Goal: Information Seeking & Learning: Understand process/instructions

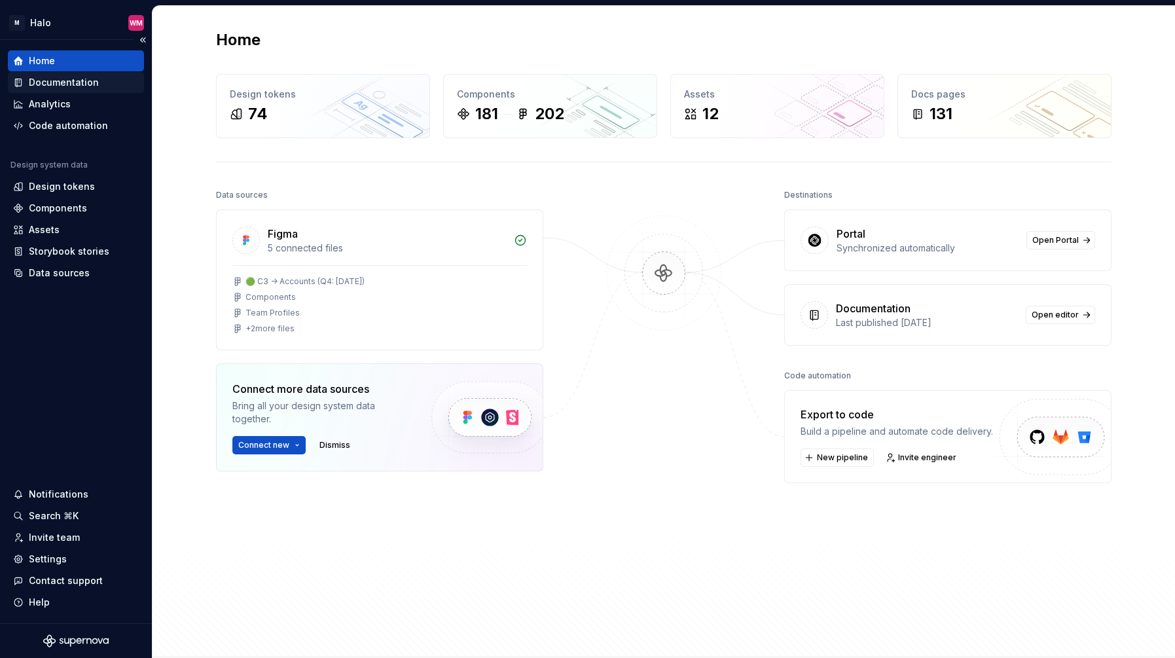
click at [70, 84] on div "Documentation" at bounding box center [64, 82] width 70 height 13
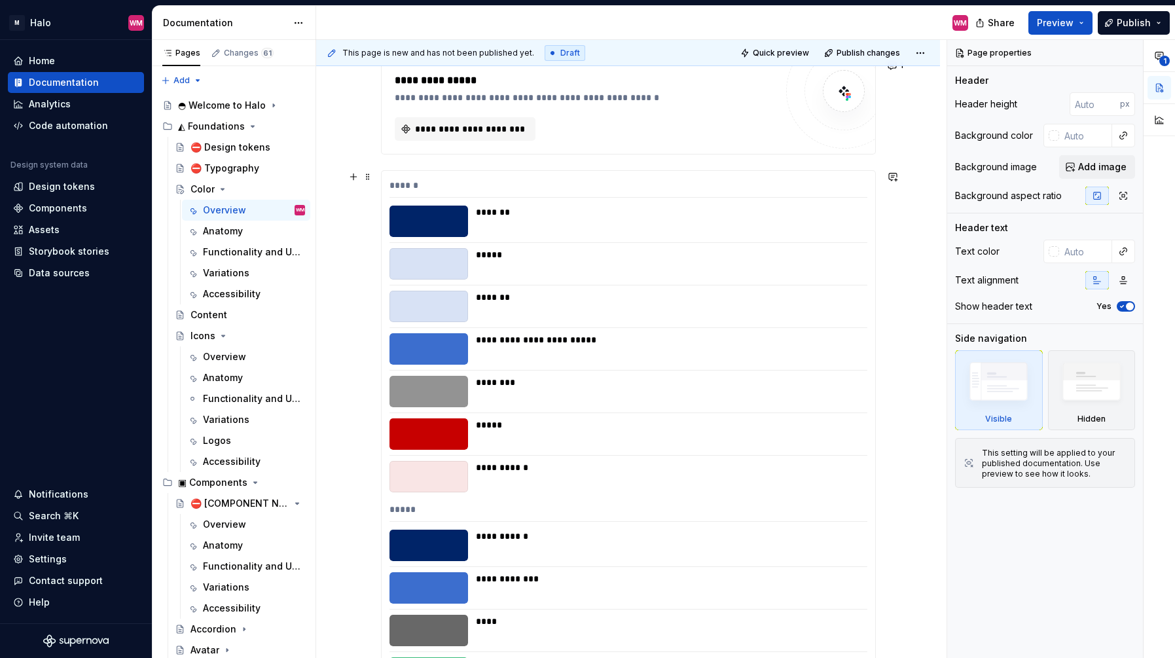
scroll to position [982, 0]
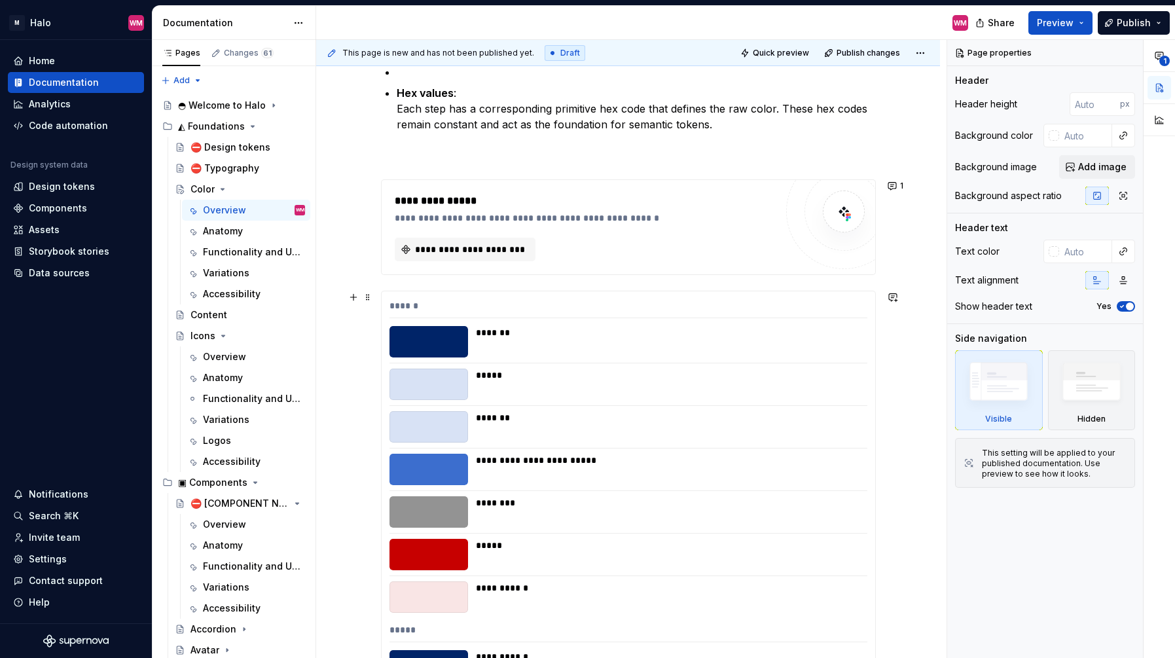
click at [458, 304] on div "******" at bounding box center [629, 308] width 478 height 19
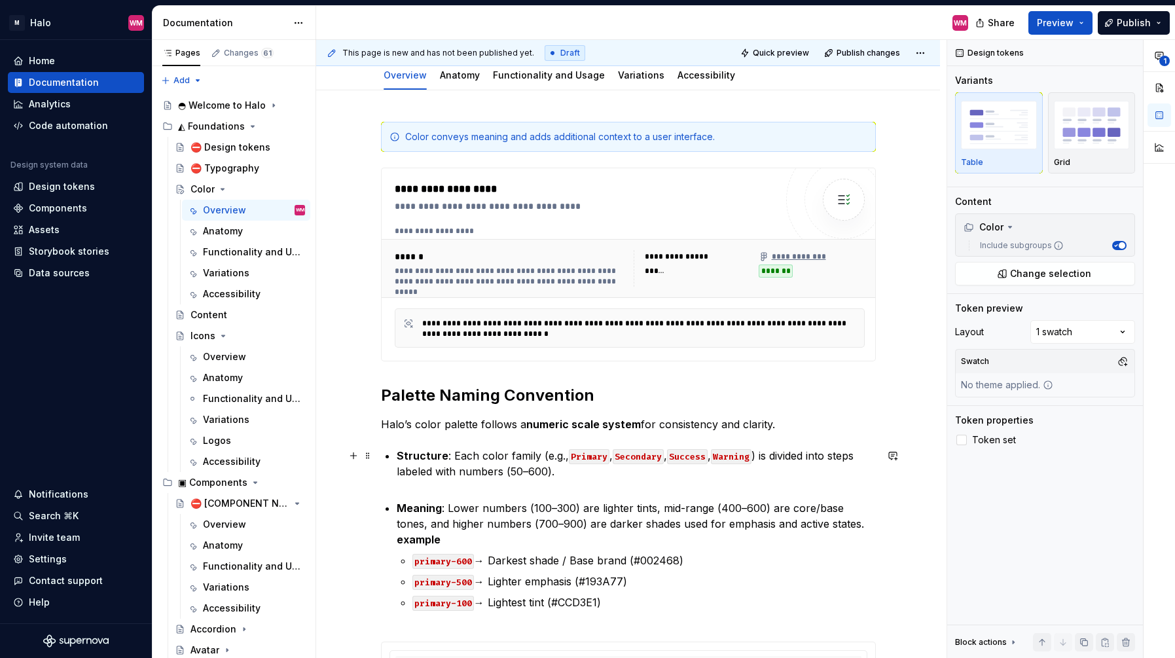
scroll to position [0, 0]
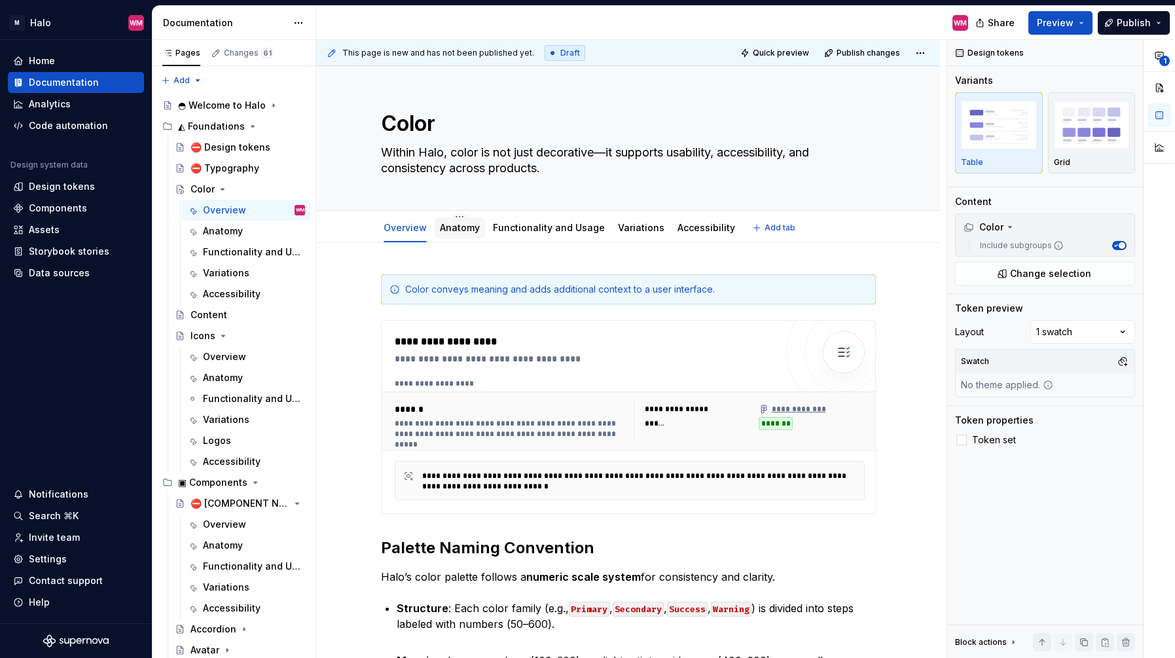
click at [462, 229] on link "Anatomy" at bounding box center [460, 227] width 40 height 11
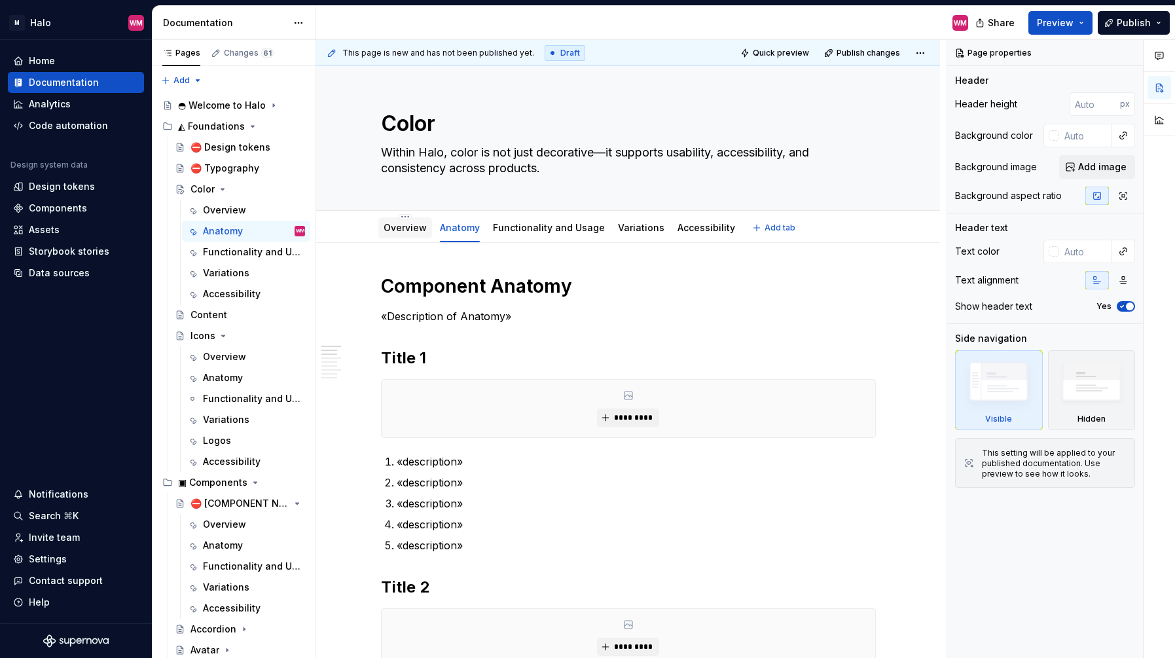
click at [413, 228] on link "Overview" at bounding box center [405, 227] width 43 height 11
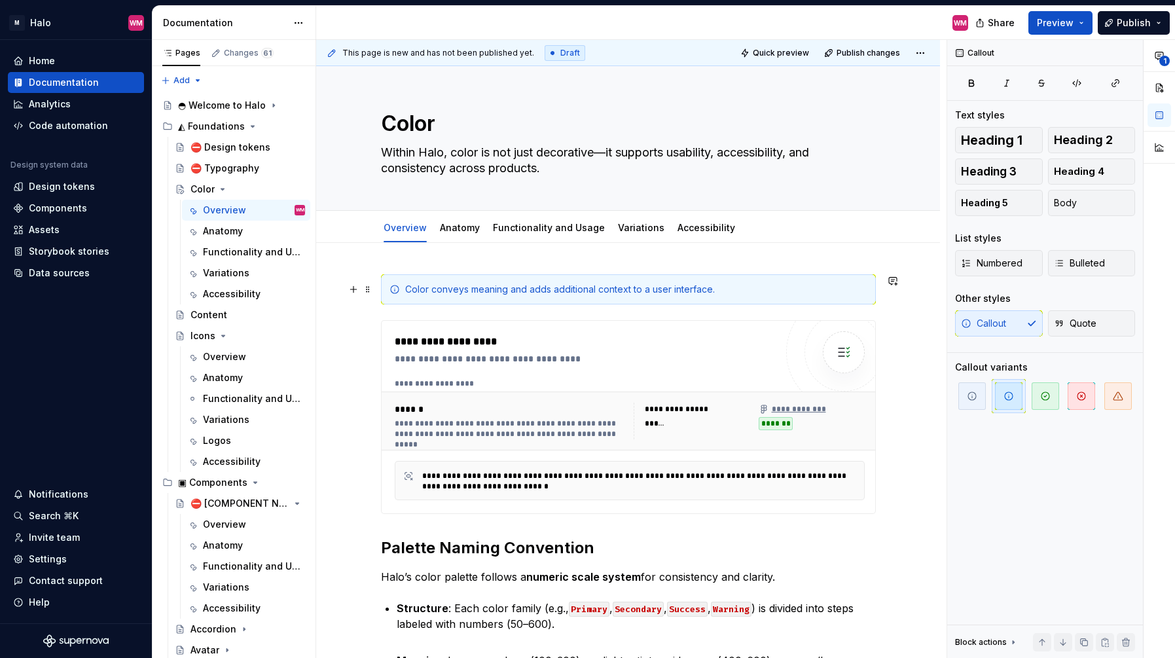
click at [409, 289] on div "Color conveys meaning and adds additional context to a user interface." at bounding box center [636, 289] width 462 height 13
click at [700, 232] on link "Accessibility" at bounding box center [707, 227] width 58 height 11
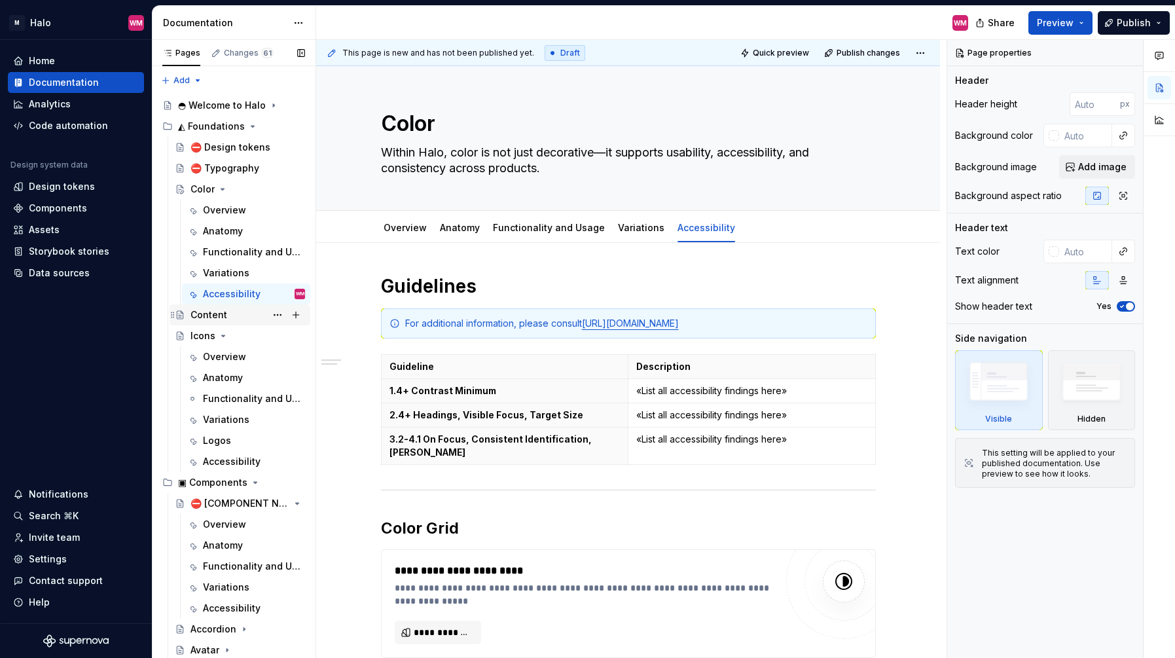
click at [214, 318] on div "Content" at bounding box center [209, 314] width 37 height 13
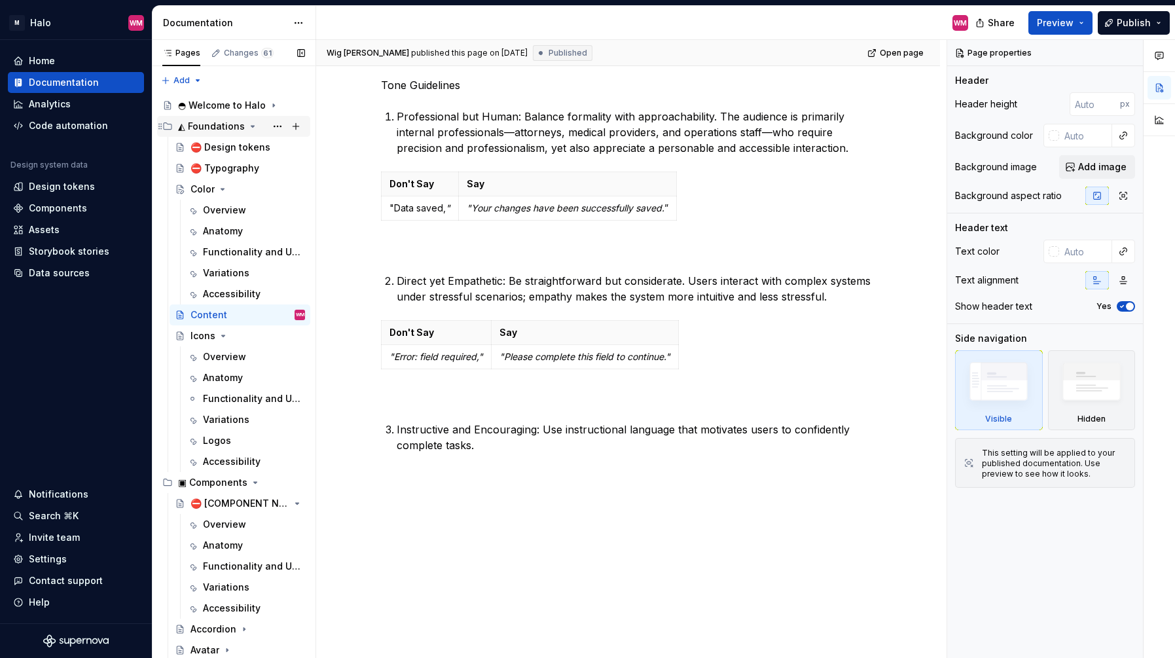
click at [248, 123] on icon "Page tree" at bounding box center [253, 126] width 10 height 10
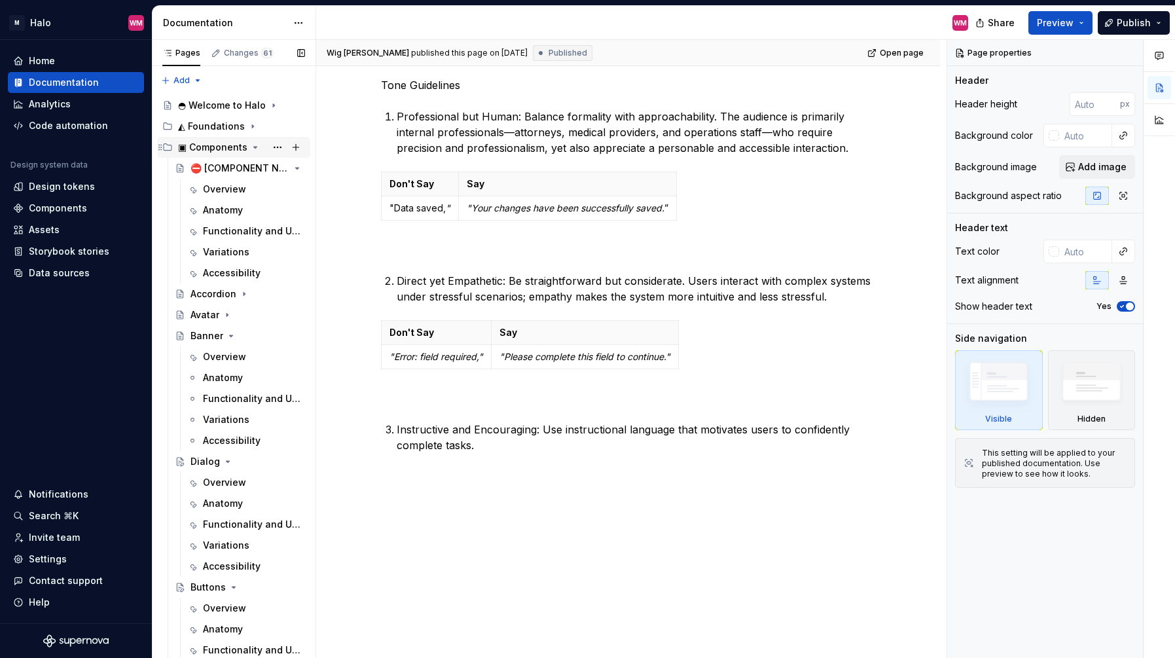
click at [253, 143] on icon "Page tree" at bounding box center [255, 147] width 10 height 10
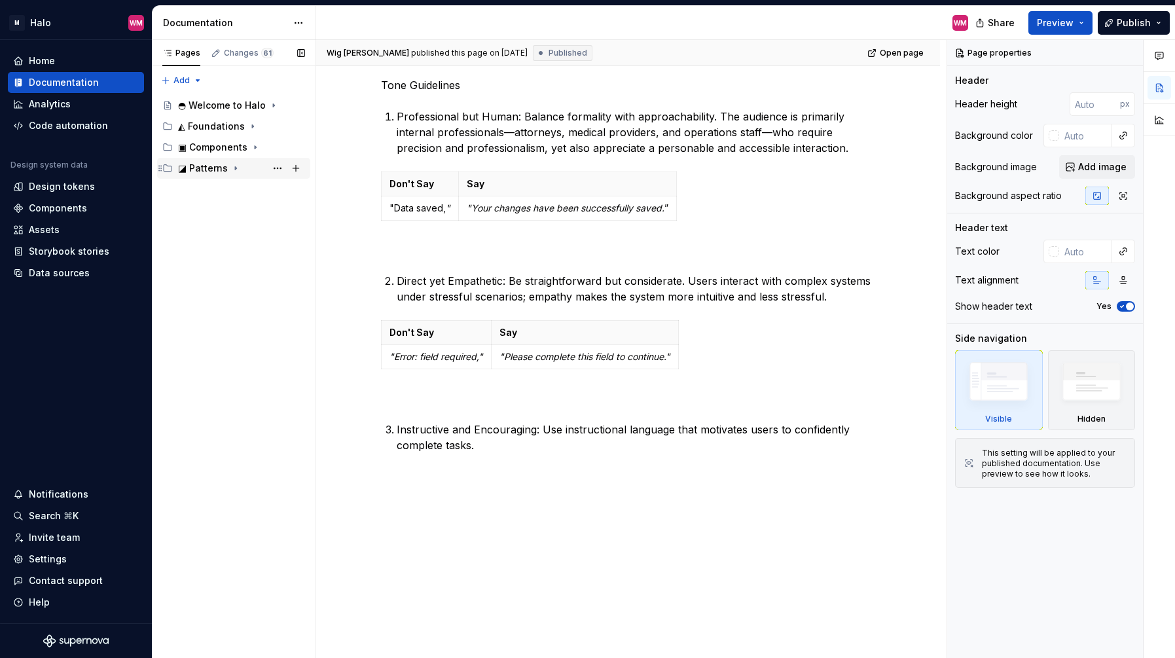
click at [232, 166] on icon "Page tree" at bounding box center [235, 168] width 10 height 10
click at [222, 268] on div "Add/Edit Account Single Step" at bounding box center [222, 273] width 62 height 13
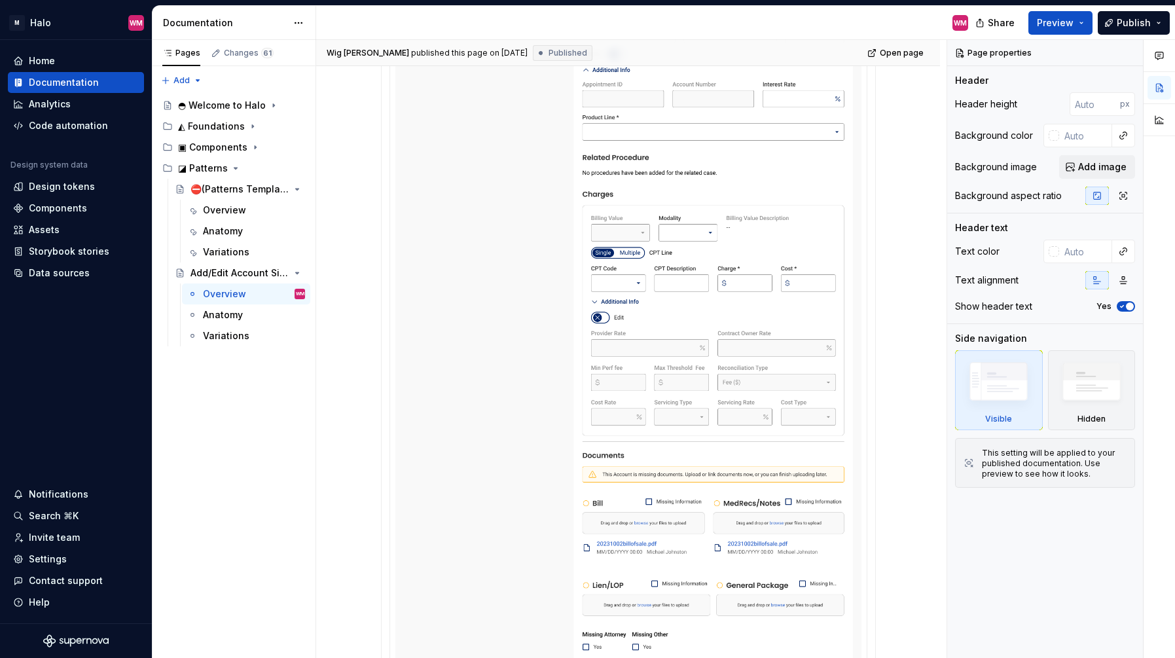
scroll to position [982, 0]
click at [230, 169] on icon "Page tree" at bounding box center [235, 168] width 10 height 10
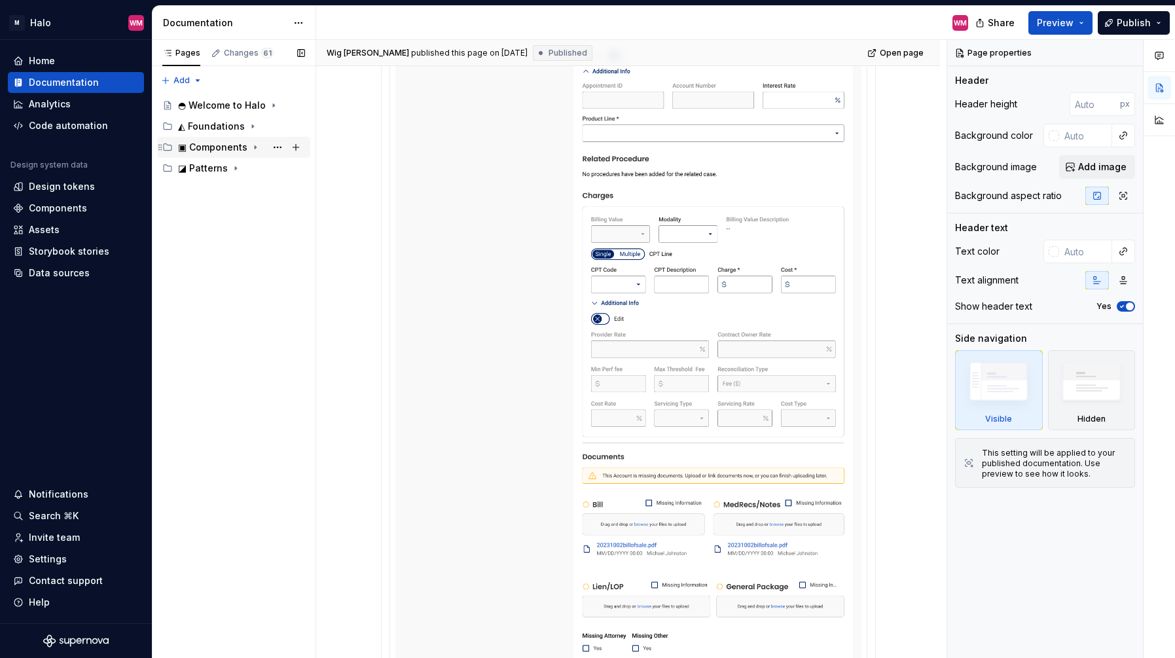
click at [250, 146] on icon "Page tree" at bounding box center [255, 147] width 10 height 10
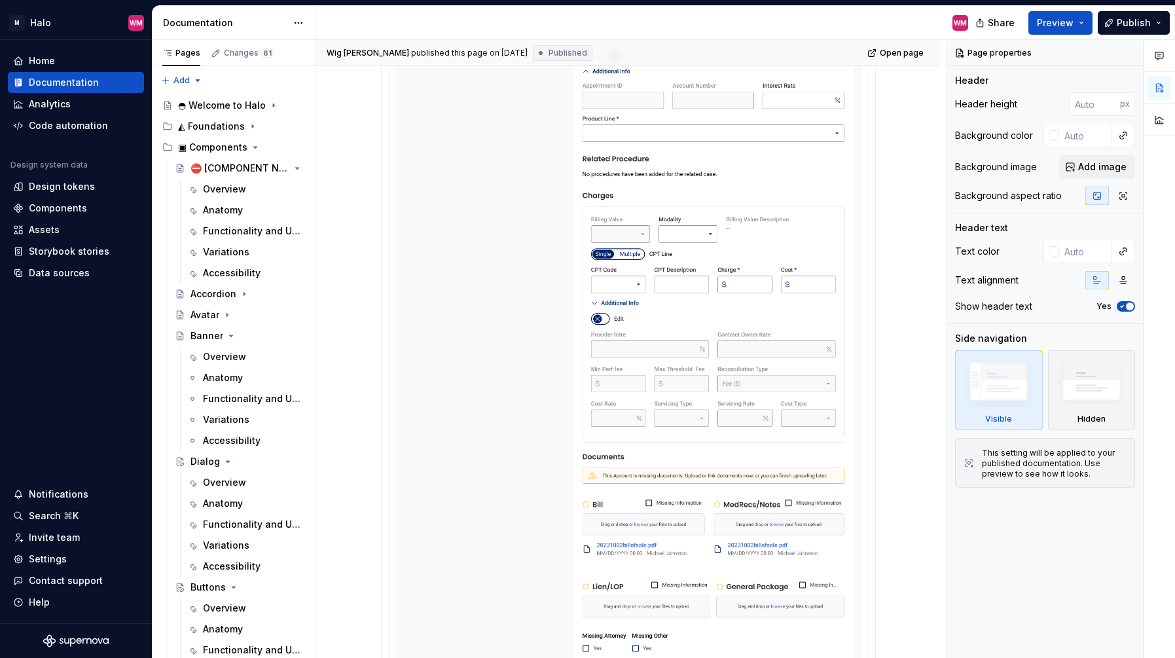
type textarea "*"
